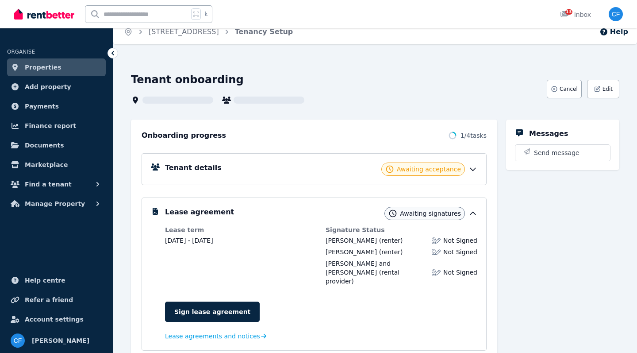
scroll to position [46, 0]
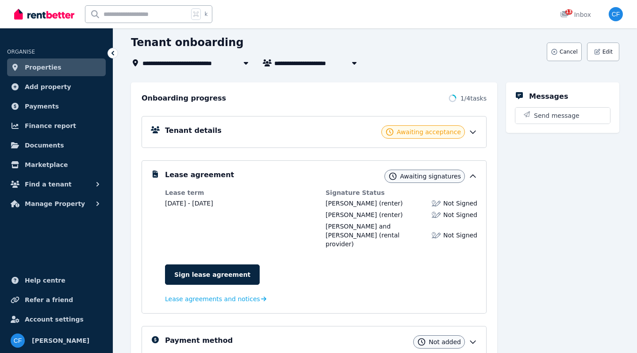
click at [453, 231] on span "Not Signed" at bounding box center [460, 235] width 34 height 9
click at [441, 233] on img at bounding box center [436, 235] width 9 height 9
click at [448, 181] on div "Awaiting signatures" at bounding box center [425, 175] width 81 height 13
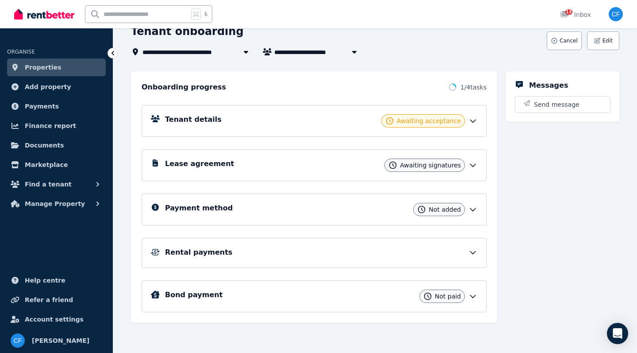
scroll to position [57, 0]
click at [443, 165] on span "Awaiting signatures" at bounding box center [430, 165] width 61 height 9
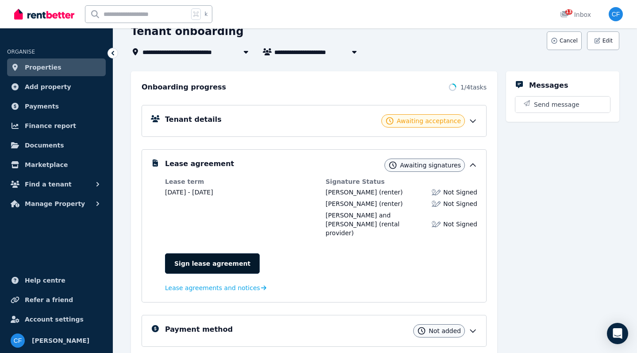
click at [230, 262] on link "Sign lease agreement" at bounding box center [212, 263] width 95 height 20
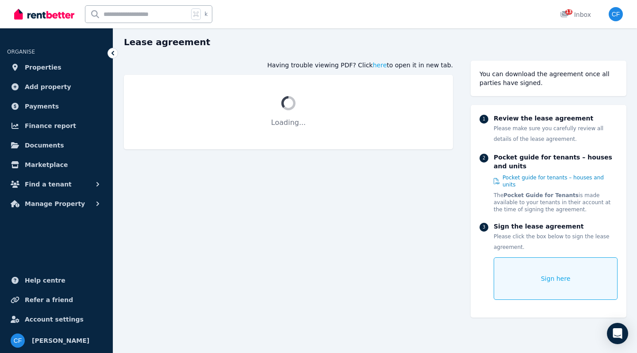
scroll to position [33, 0]
click at [525, 269] on div "Sign here" at bounding box center [556, 279] width 124 height 42
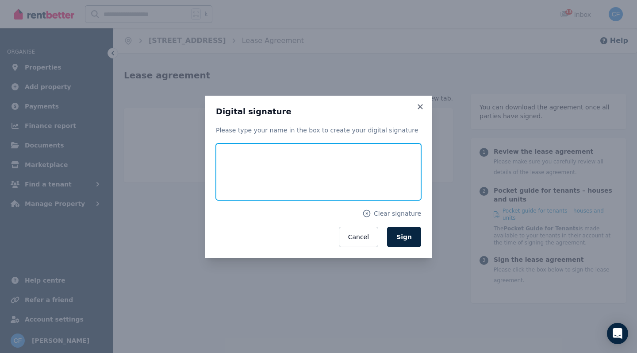
click at [267, 164] on input "text" at bounding box center [318, 171] width 205 height 57
type input "**********"
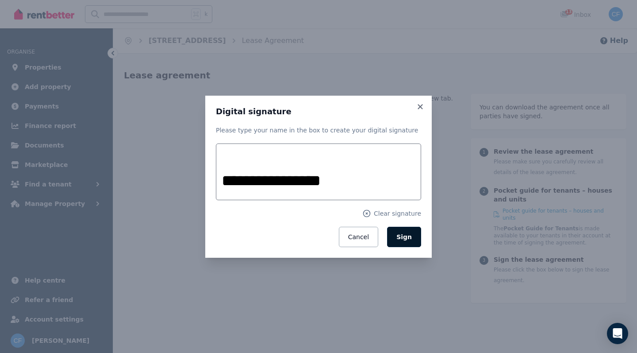
click at [409, 239] on span "Sign" at bounding box center [403, 236] width 15 height 7
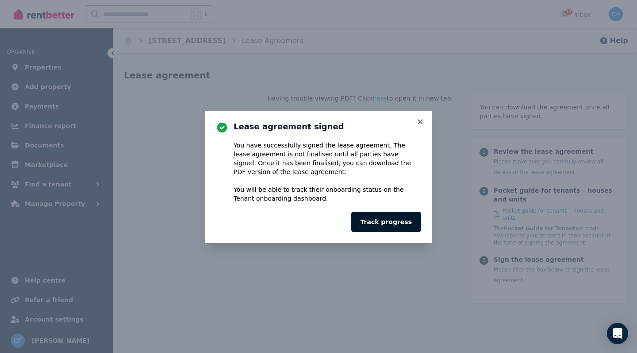
click at [379, 226] on button "Track progress" at bounding box center [386, 222] width 70 height 20
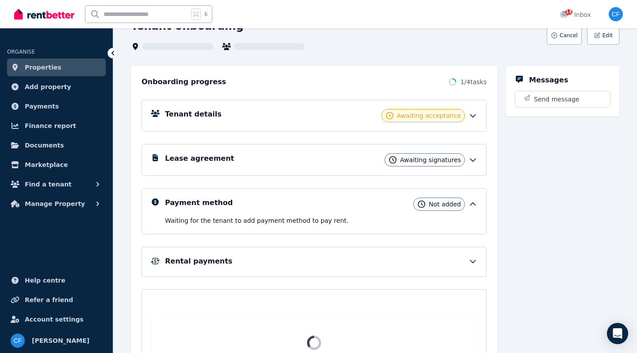
scroll to position [65, 0]
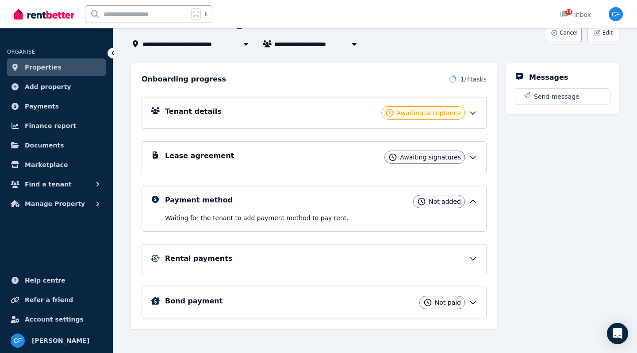
click at [474, 158] on icon at bounding box center [473, 157] width 9 height 9
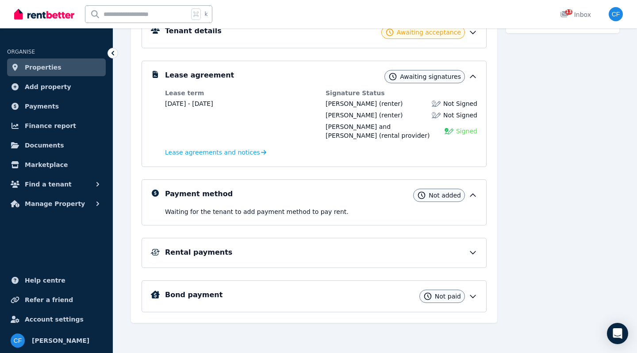
scroll to position [146, 0]
